Goal: Navigation & Orientation: Find specific page/section

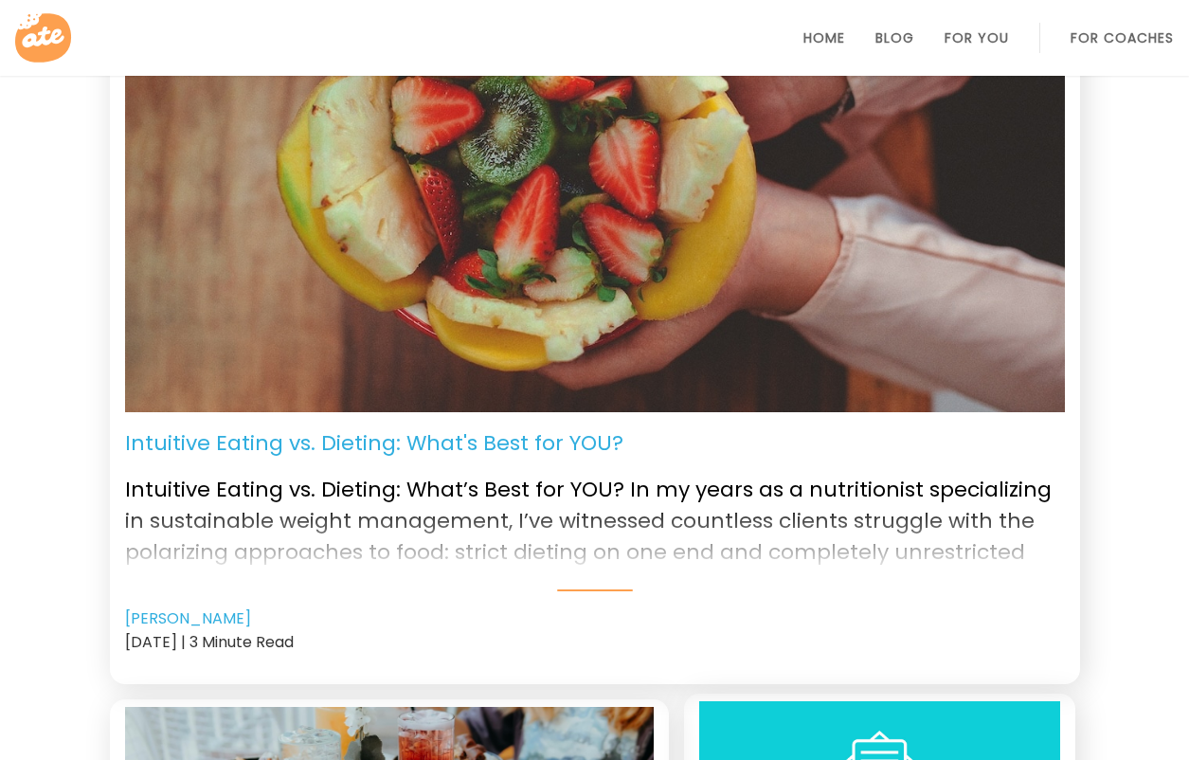
scroll to position [226, 0]
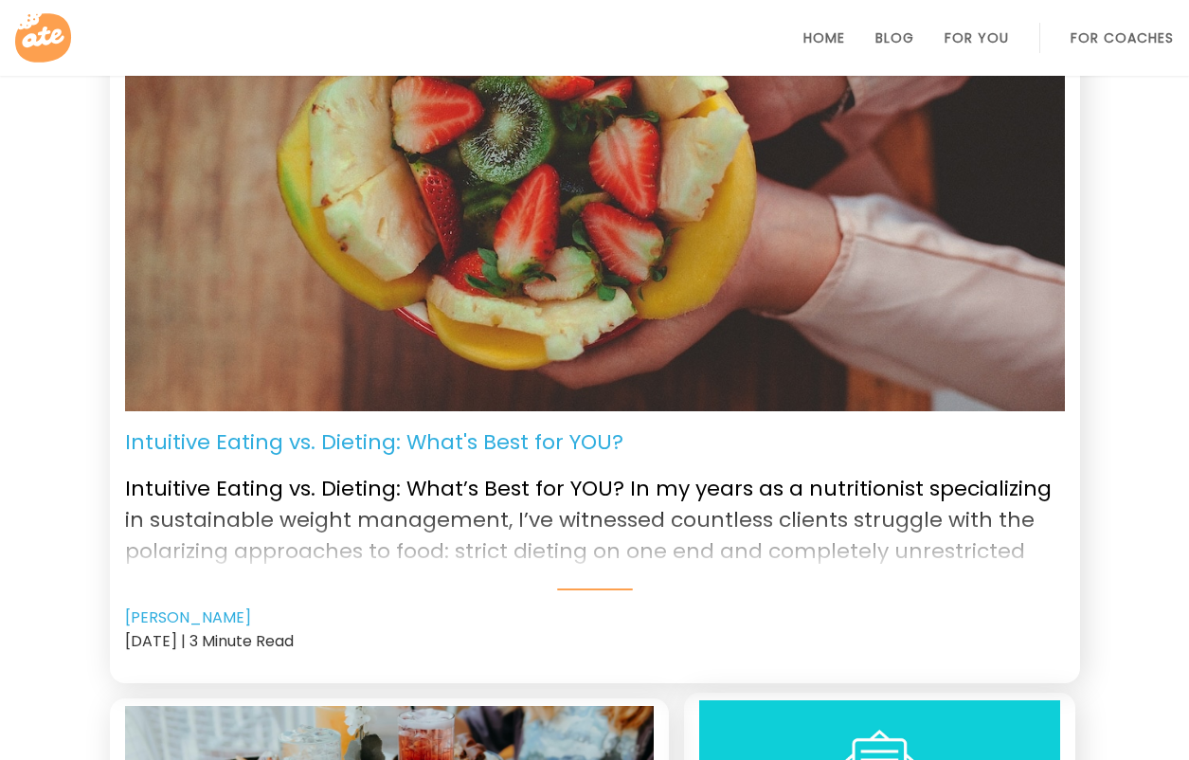
click at [550, 545] on div at bounding box center [595, 535] width 940 height 76
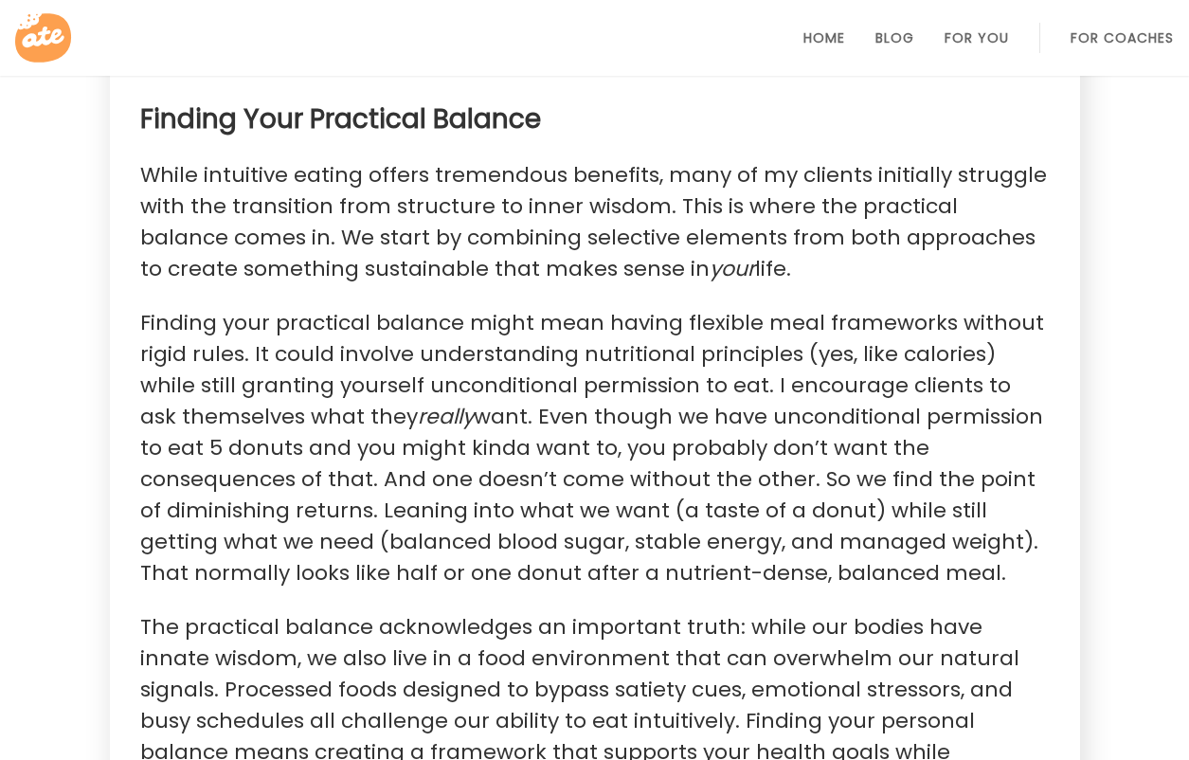
scroll to position [2125, 0]
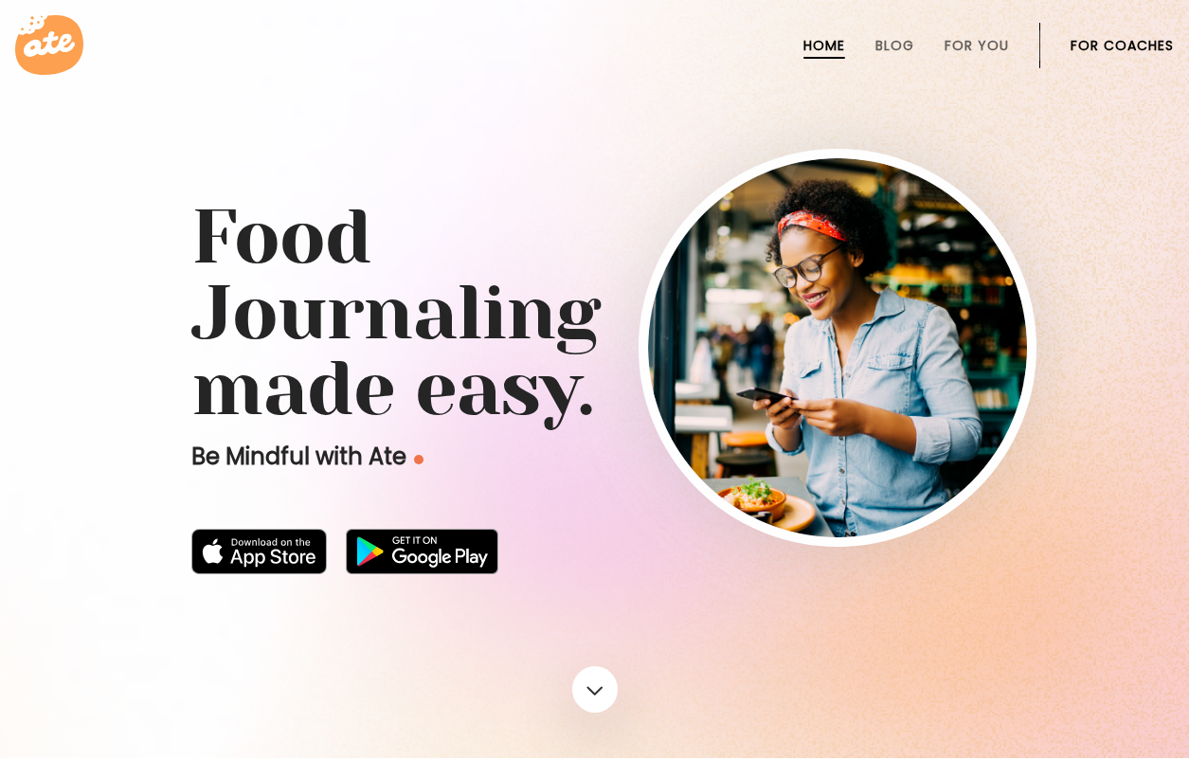
click at [1123, 42] on link "For Coaches" at bounding box center [1122, 45] width 103 height 15
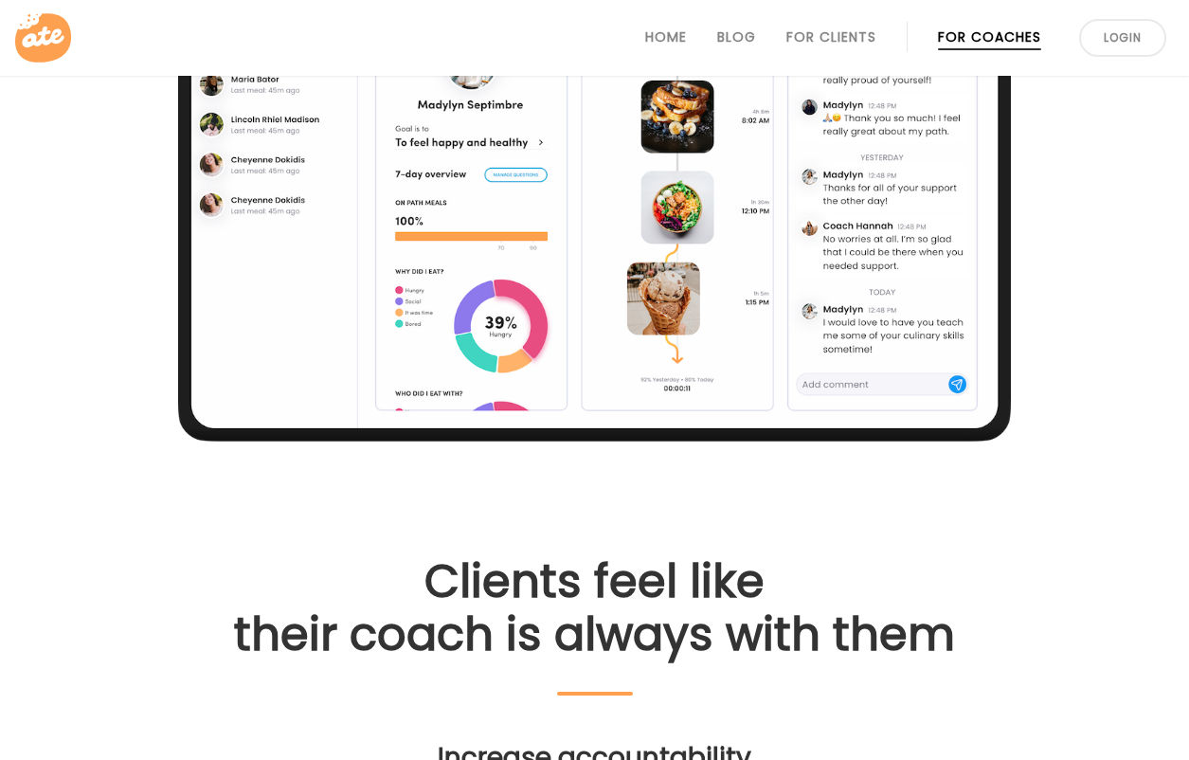
scroll to position [1176, 0]
